Goal: Go to known website: Access a specific website the user already knows

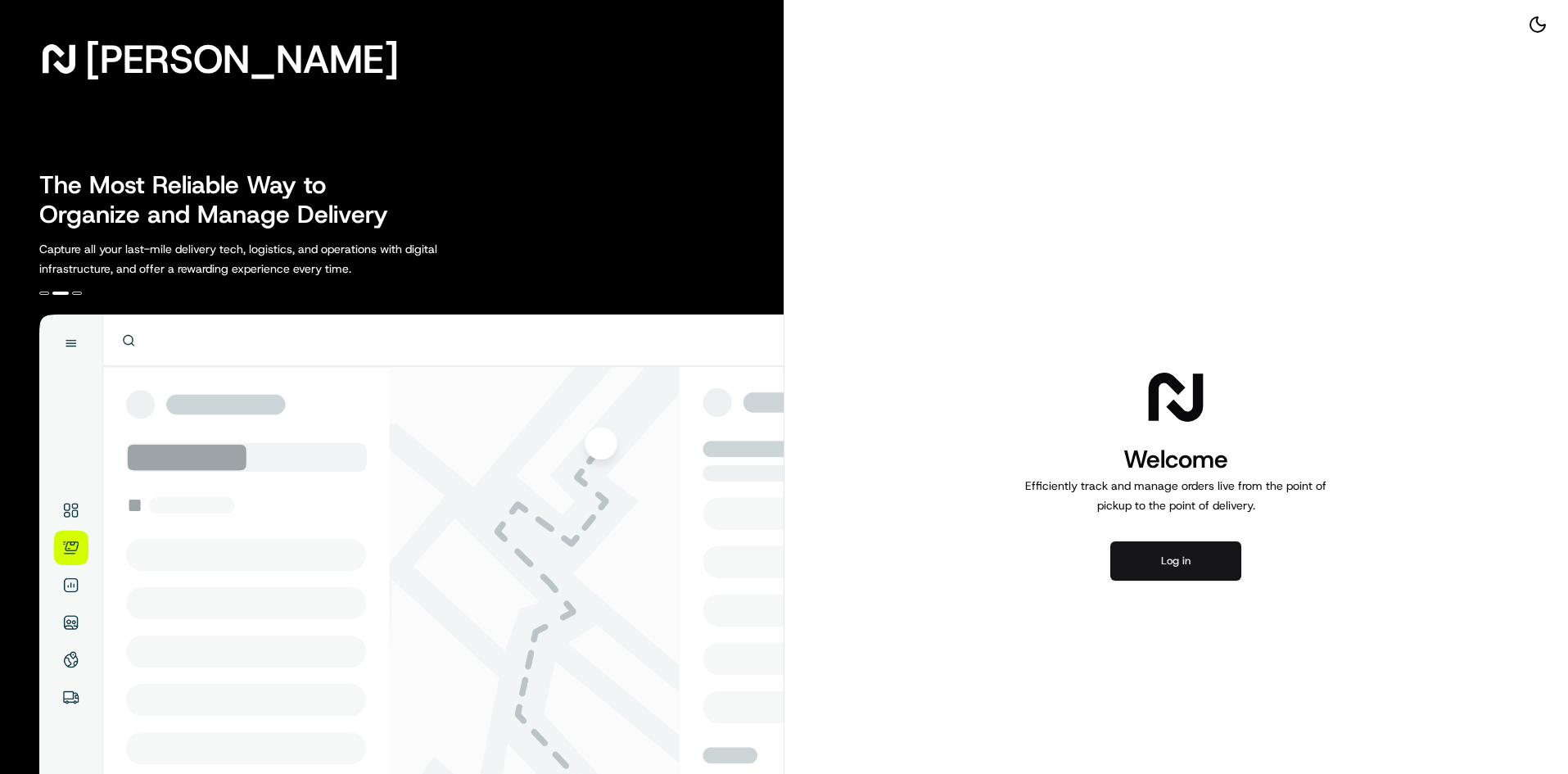
click at [1206, 563] on button "Log in" at bounding box center [1176, 561] width 131 height 40
